Goal: Communication & Community: Ask a question

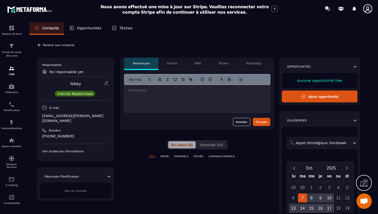
click at [196, 143] on div "En cours (0) Terminés (10)" at bounding box center [197, 144] width 60 height 9
click at [204, 143] on span "Terminés (10)" at bounding box center [211, 145] width 24 height 4
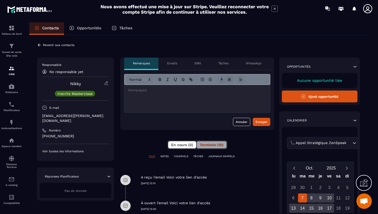
click at [188, 148] on button "En cours (0)" at bounding box center [182, 144] width 28 height 7
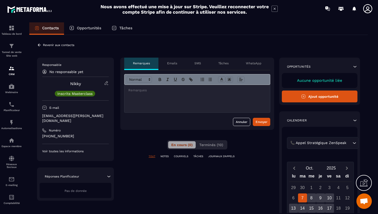
click at [162, 104] on div at bounding box center [197, 99] width 146 height 28
click at [81, 116] on p "[EMAIL_ADDRESS][PERSON_NAME][DOMAIN_NAME]" at bounding box center [75, 118] width 67 height 10
copy div "[EMAIL_ADDRESS][PERSON_NAME][DOMAIN_NAME]"
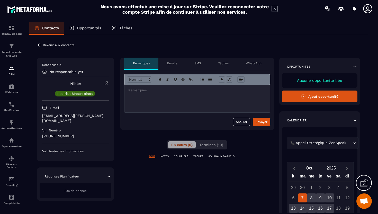
click at [159, 90] on p at bounding box center [197, 90] width 138 height 5
click at [262, 121] on div "Envoyer" at bounding box center [262, 121] width 12 height 5
